Goal: Information Seeking & Learning: Compare options

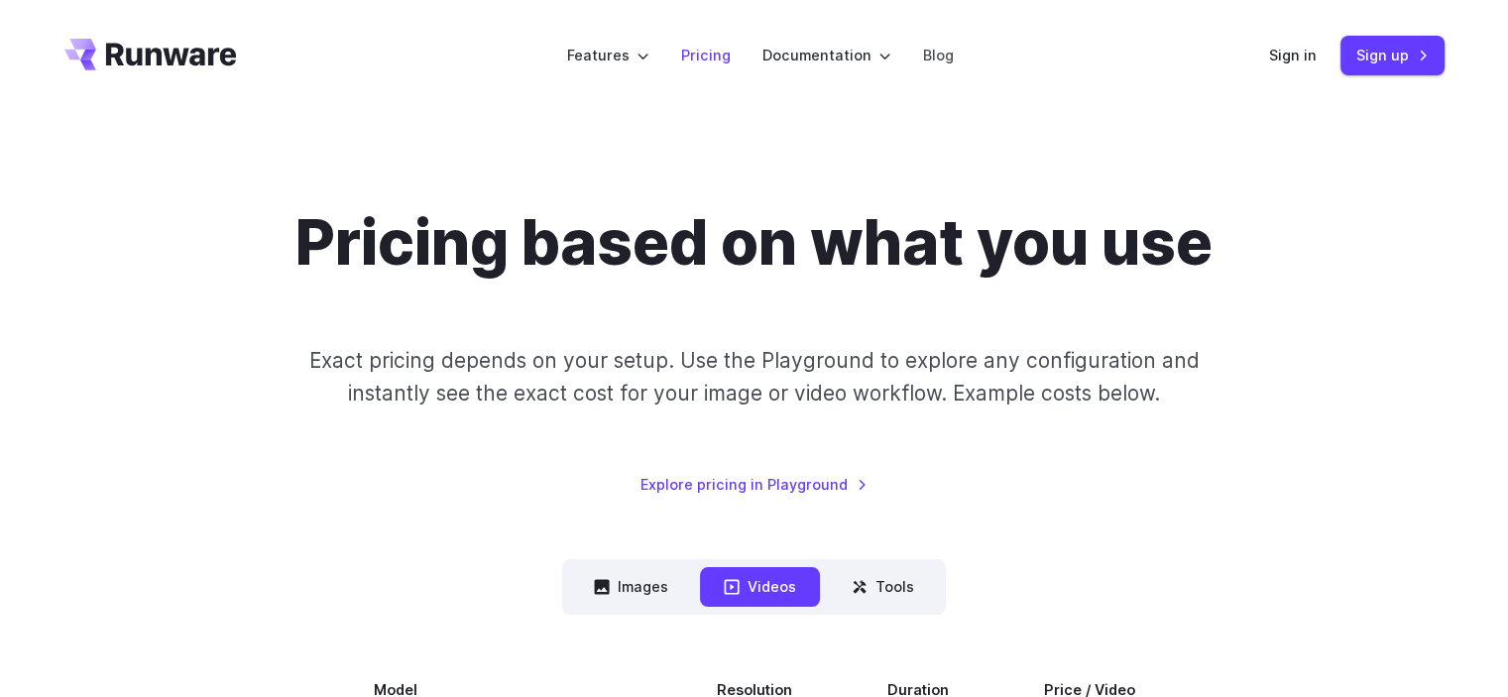
click at [722, 58] on link "Pricing" at bounding box center [706, 55] width 50 height 23
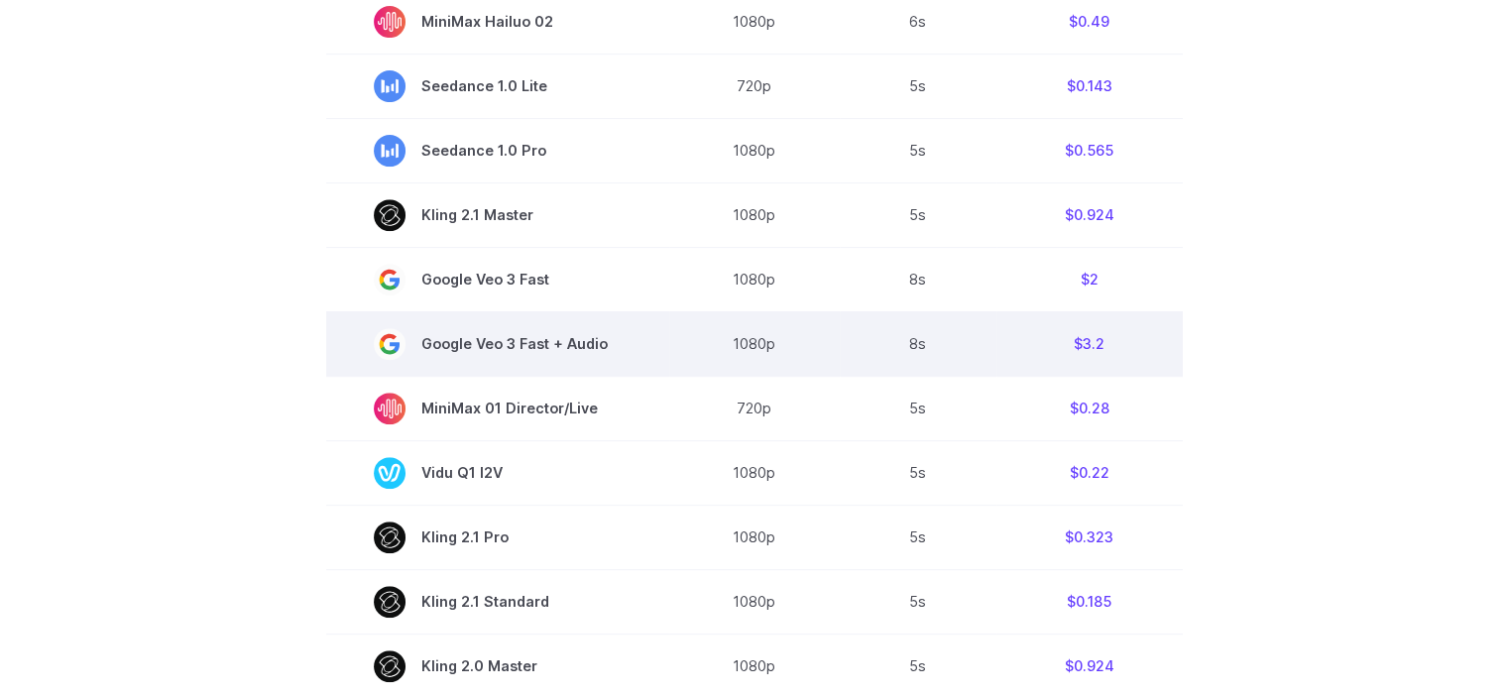
scroll to position [893, 0]
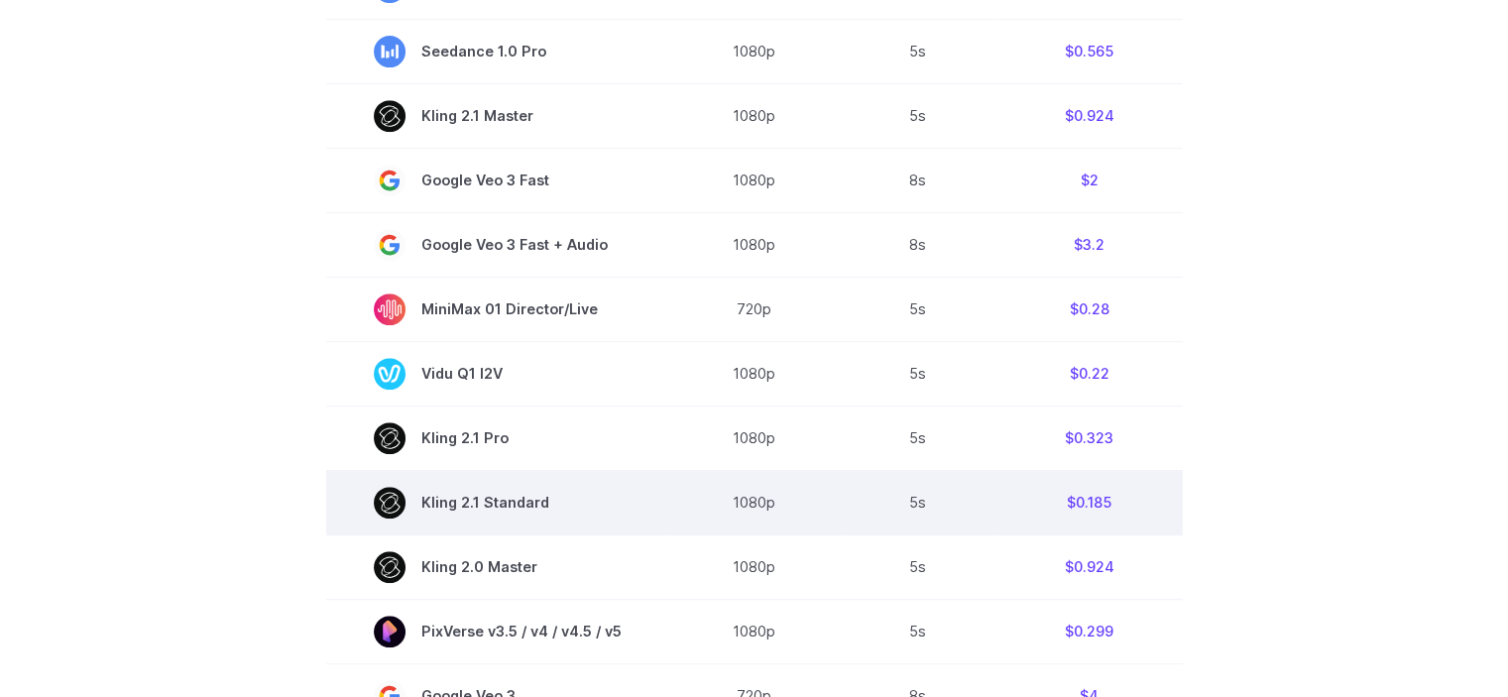
drag, startPoint x: 562, startPoint y: 511, endPoint x: 546, endPoint y: 508, distance: 16.1
click at [546, 508] on span "Kling 2.1 Standard" at bounding box center [498, 503] width 248 height 32
click at [579, 491] on td "Kling 2.1 Standard" at bounding box center [497, 502] width 343 height 64
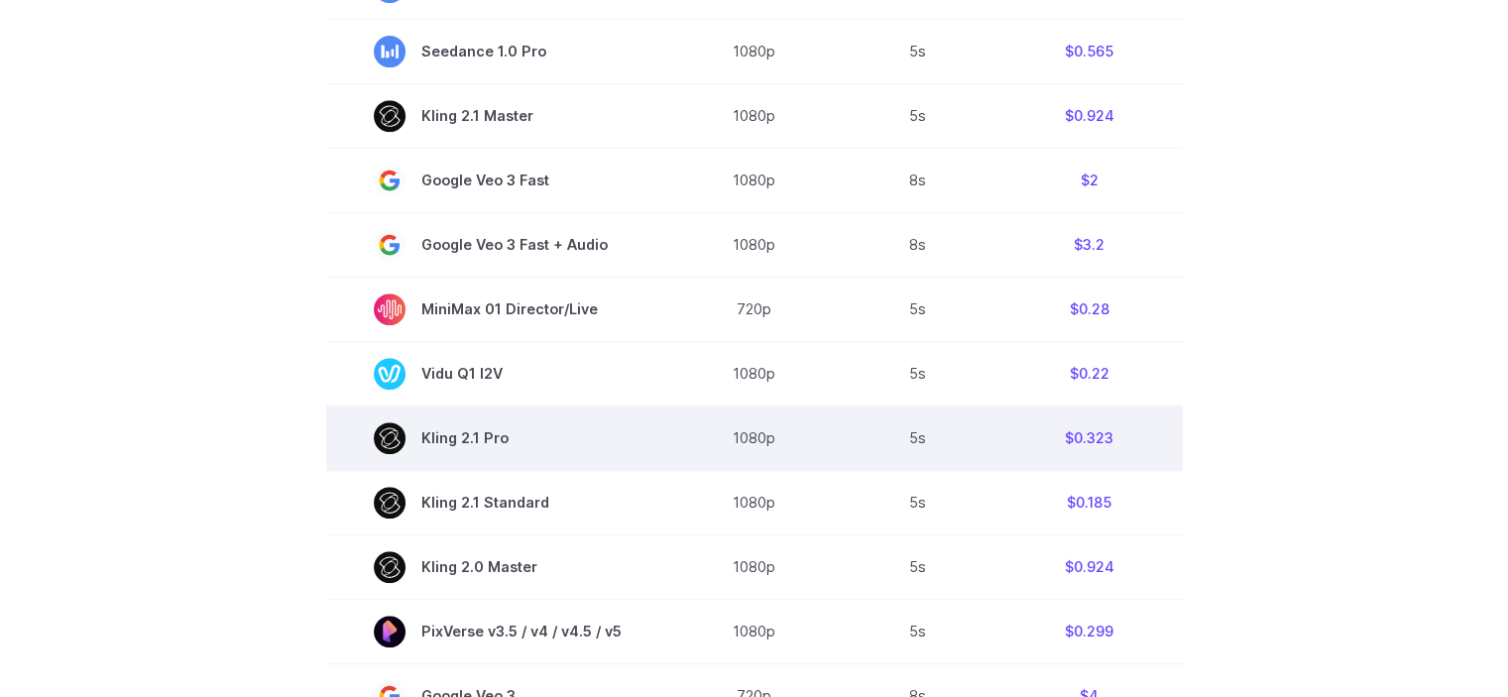
drag, startPoint x: 564, startPoint y: 455, endPoint x: 426, endPoint y: 447, distance: 138.1
click at [426, 447] on span "Kling 2.1 Pro" at bounding box center [498, 438] width 248 height 32
drag, startPoint x: 426, startPoint y: 442, endPoint x: 575, endPoint y: 451, distance: 149.0
click at [575, 451] on span "Kling 2.1 Pro" at bounding box center [498, 438] width 248 height 32
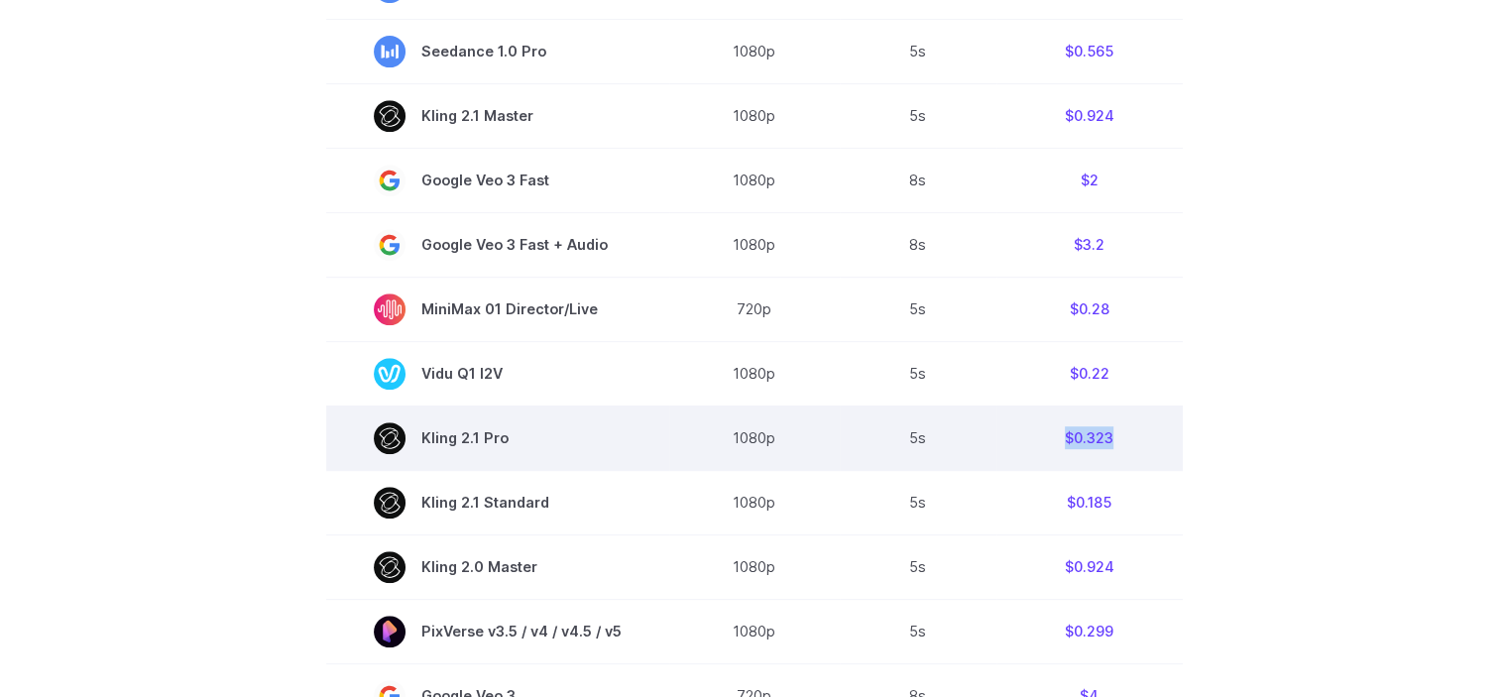
drag, startPoint x: 1043, startPoint y: 439, endPoint x: 1114, endPoint y: 448, distance: 71.0
click at [1114, 448] on td "$0.323" at bounding box center [1090, 438] width 186 height 64
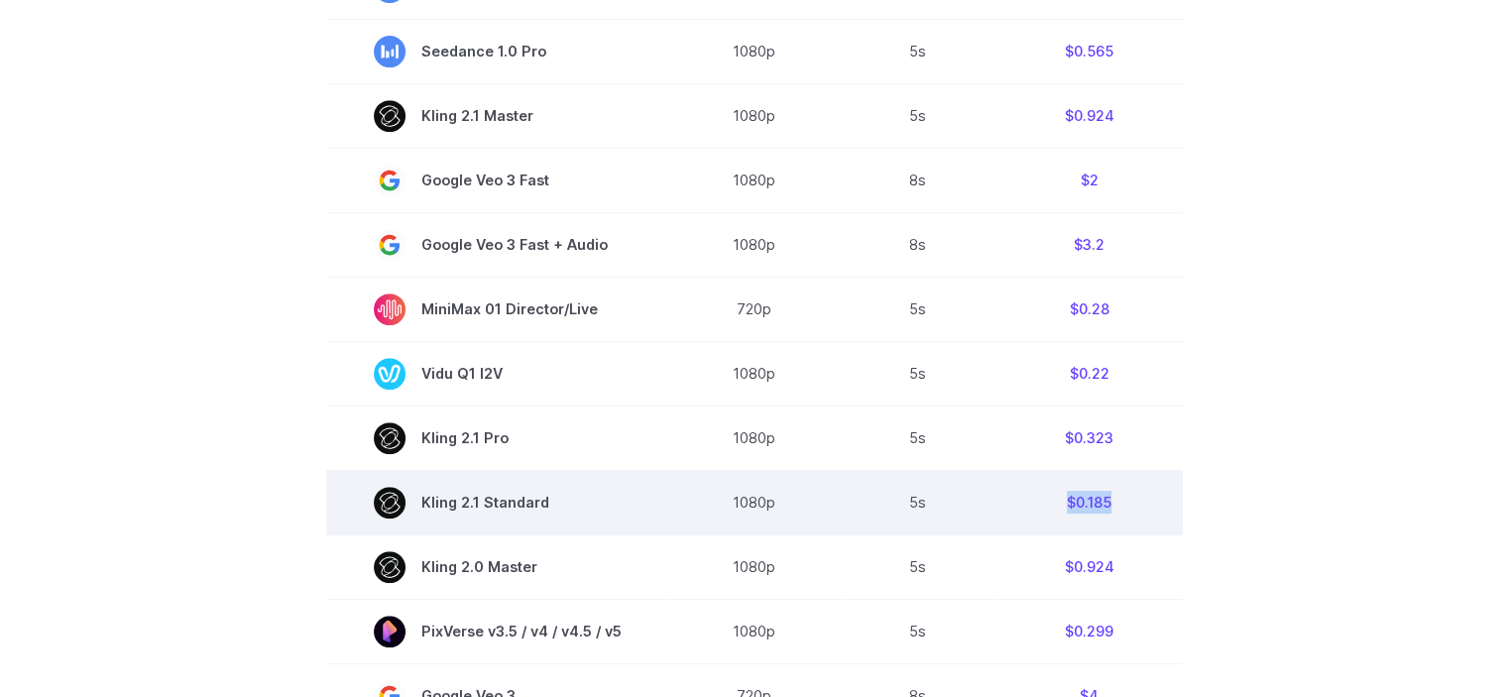
drag, startPoint x: 1022, startPoint y: 519, endPoint x: 1113, endPoint y: 519, distance: 90.2
click at [1113, 519] on td "$0.185" at bounding box center [1090, 502] width 186 height 64
